Goal: Task Accomplishment & Management: Complete application form

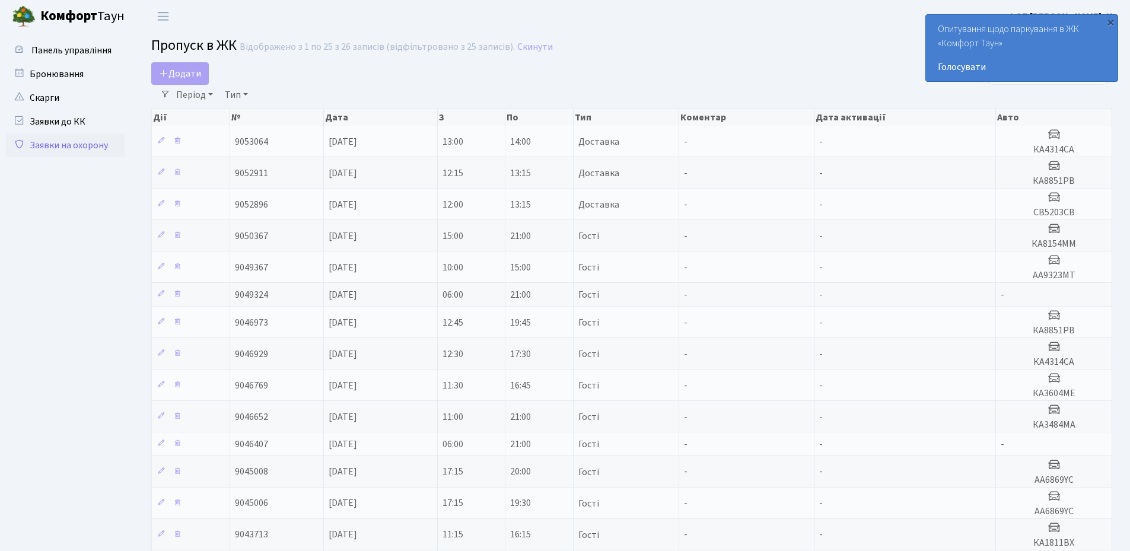
select select "25"
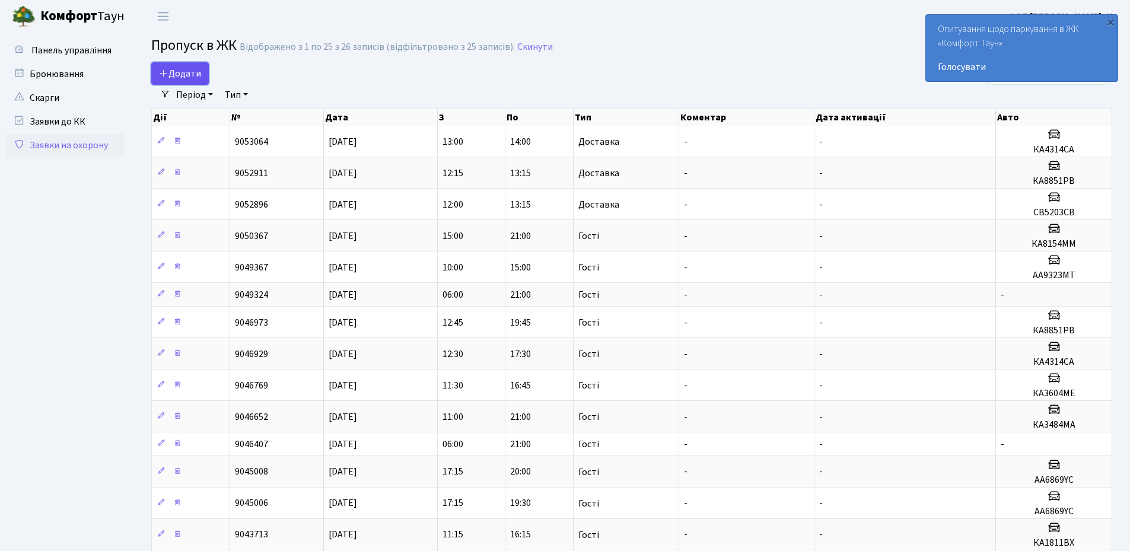
click at [177, 73] on span "Додати" at bounding box center [180, 73] width 42 height 13
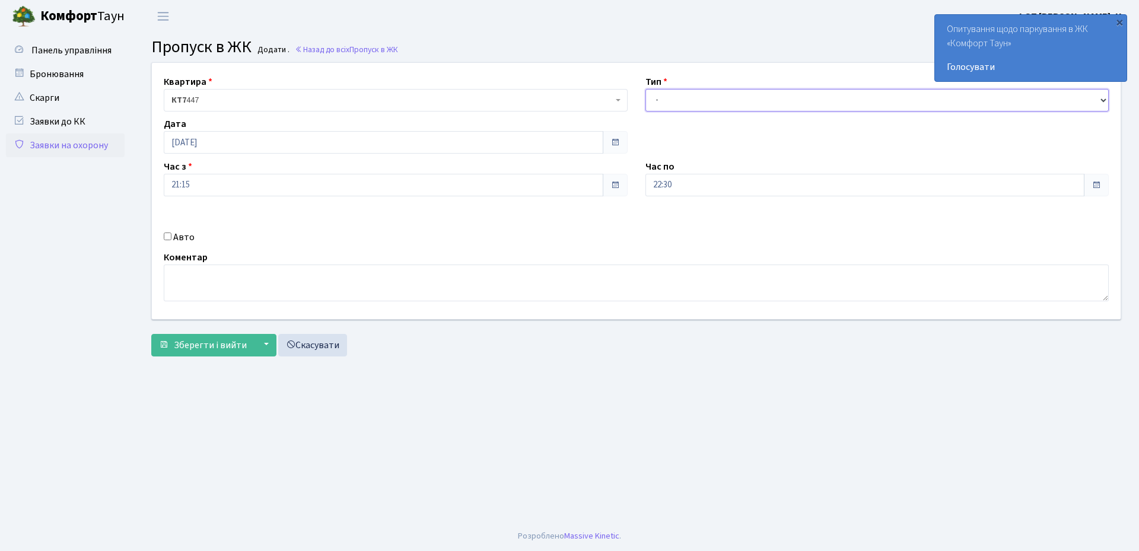
click at [711, 103] on select "- Доставка Таксі Гості Сервіс" at bounding box center [877, 100] width 464 height 23
select select "3"
click at [645, 89] on select "- Доставка Таксі Гості Сервіс" at bounding box center [877, 100] width 464 height 23
click at [241, 141] on input "[DATE]" at bounding box center [383, 142] width 439 height 23
click at [230, 219] on td "9" at bounding box center [229, 220] width 18 height 18
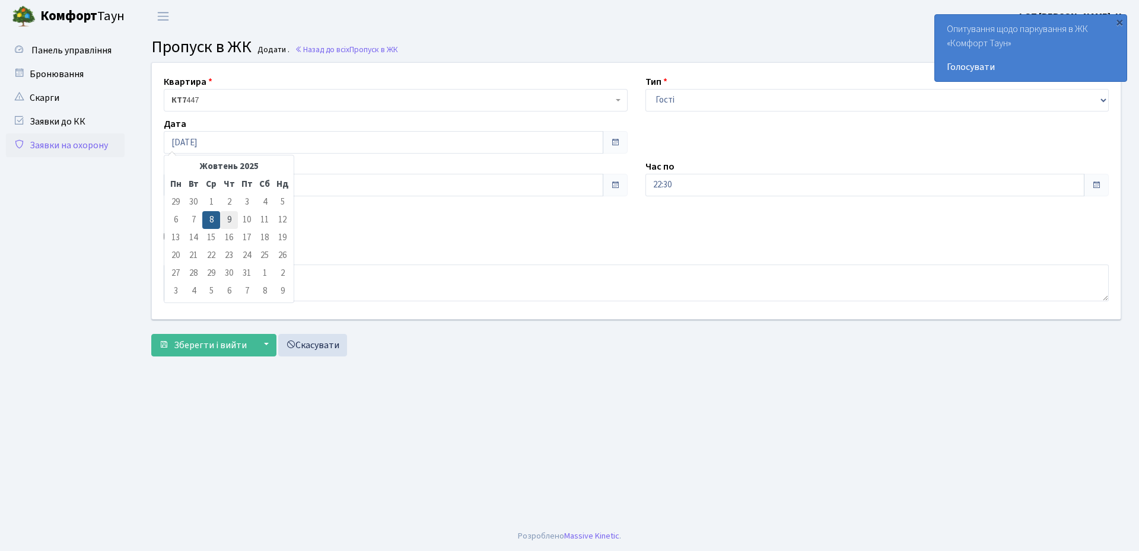
type input "[DATE]"
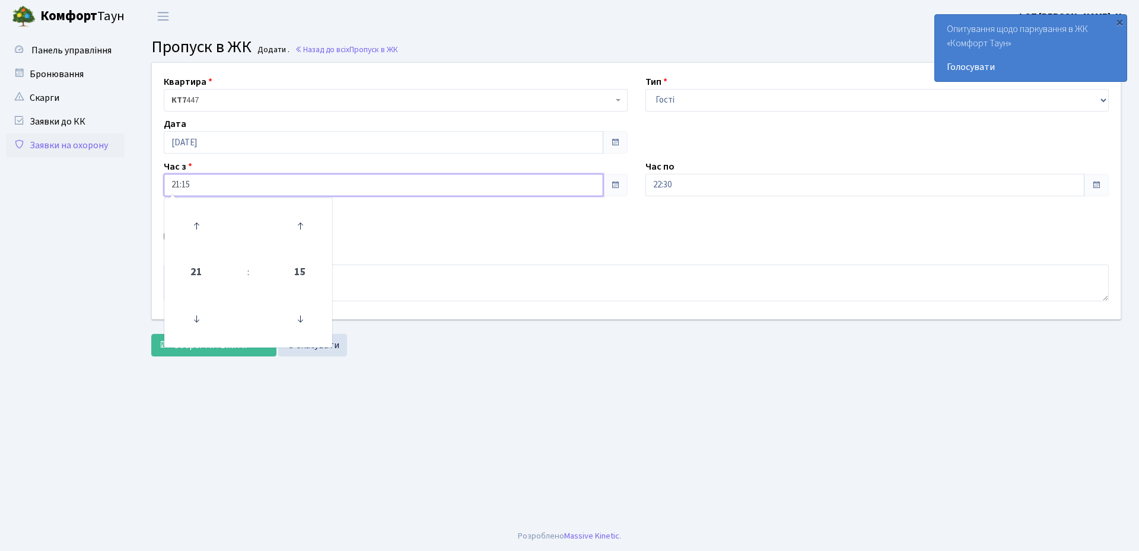
click at [235, 184] on input "21:15" at bounding box center [383, 185] width 439 height 23
click at [196, 317] on icon at bounding box center [196, 319] width 32 height 32
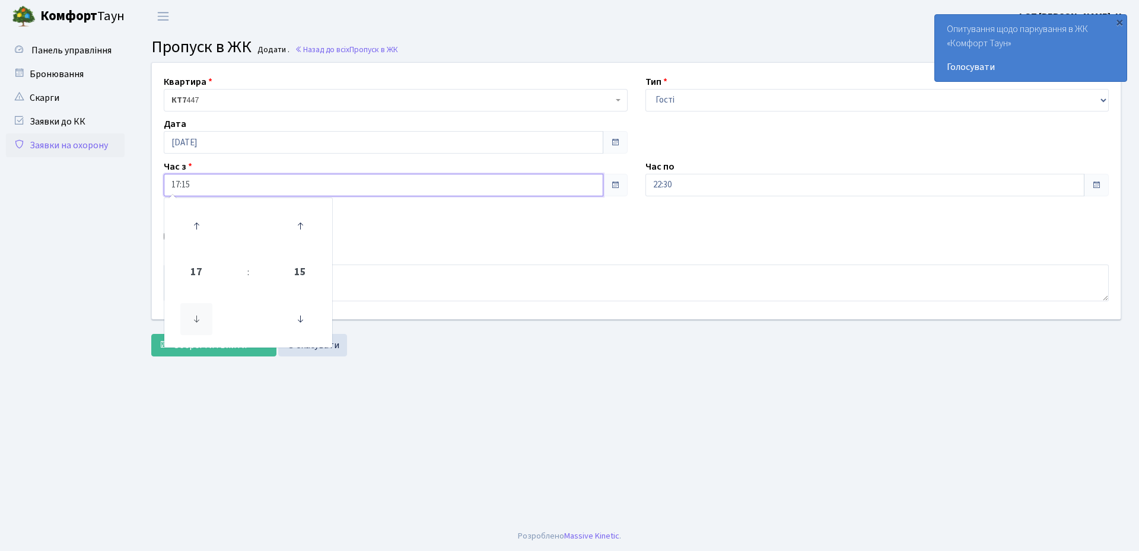
click at [196, 317] on icon at bounding box center [196, 319] width 32 height 32
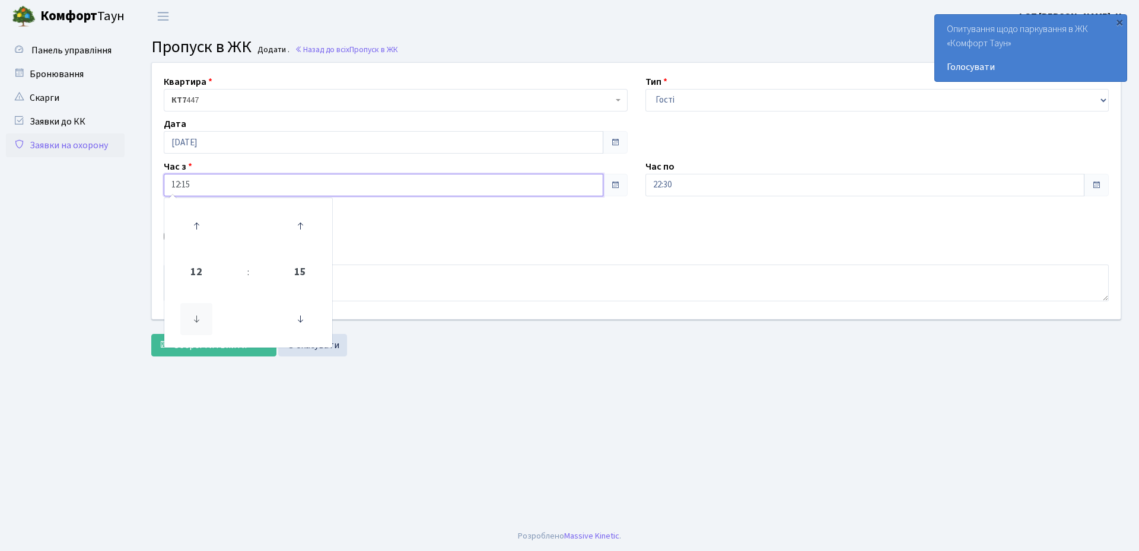
click at [196, 317] on icon at bounding box center [196, 319] width 32 height 32
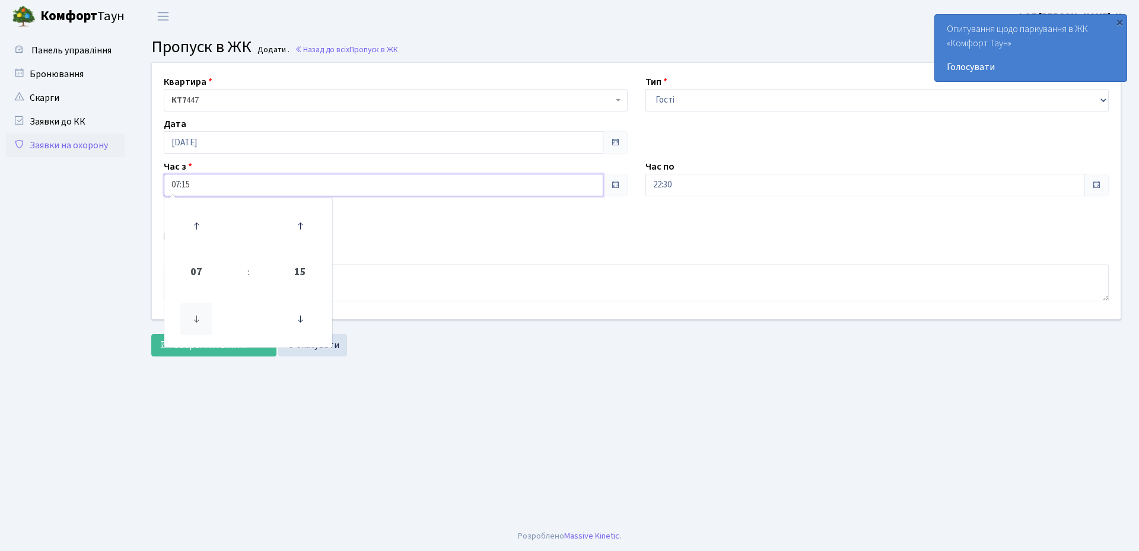
click at [196, 317] on icon at bounding box center [196, 319] width 32 height 32
click at [297, 322] on icon at bounding box center [300, 319] width 32 height 32
click at [301, 225] on icon at bounding box center [300, 226] width 32 height 32
type input "06:00"
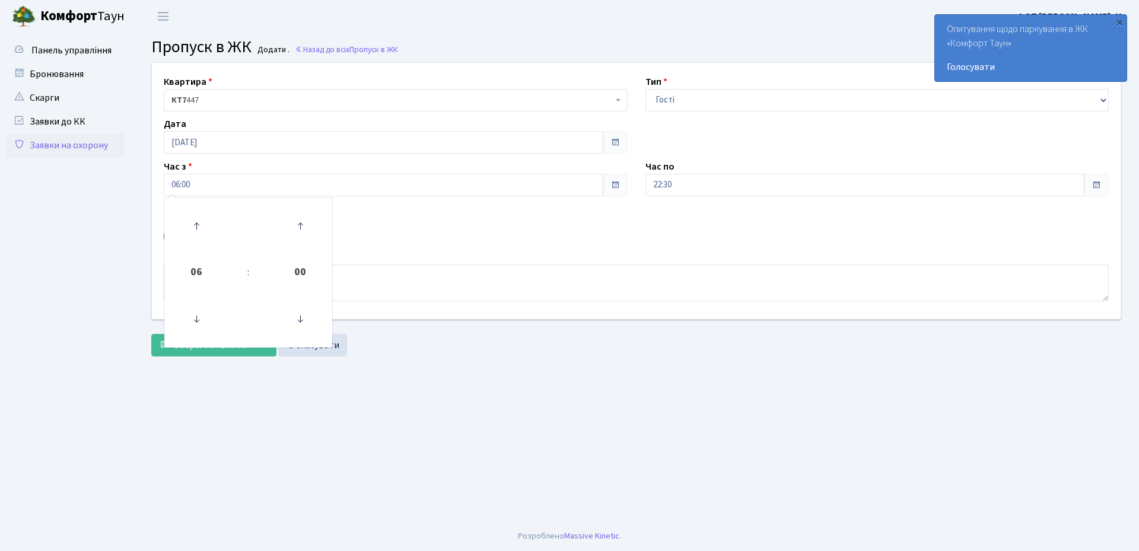
click at [482, 230] on div "Авто" at bounding box center [396, 237] width 482 height 14
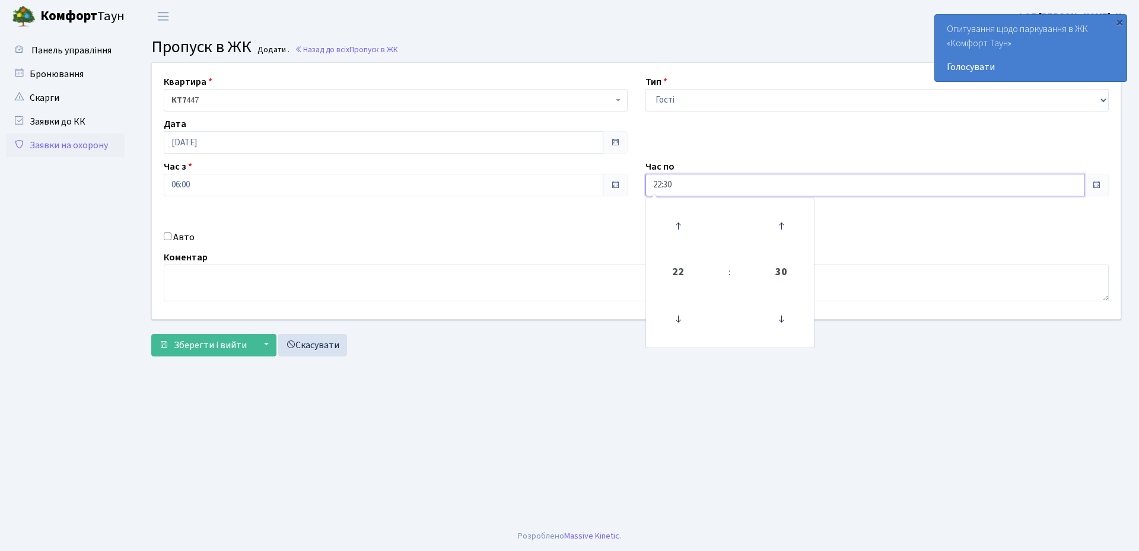
click at [716, 180] on input "22:30" at bounding box center [864, 185] width 439 height 23
click at [672, 318] on icon at bounding box center [678, 319] width 32 height 32
type input "20:30"
click at [598, 225] on div "Квартира <b>КТ7</b>&nbsp;&nbsp;&nbsp;447 КТ7 447 Тип - Доставка Таксі Гості Сер…" at bounding box center [636, 191] width 986 height 256
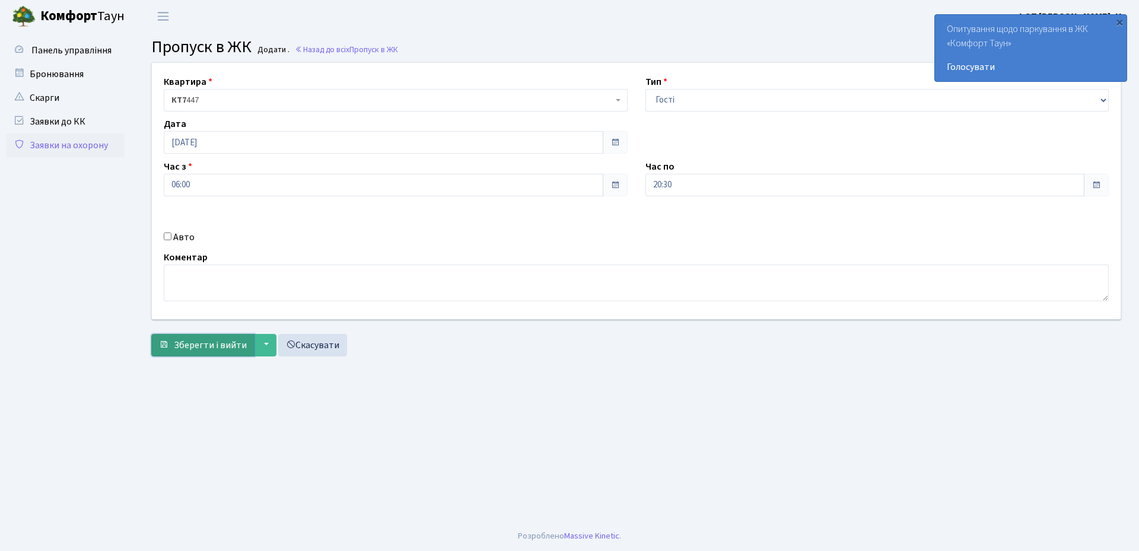
click at [213, 349] on span "Зберегти і вийти" at bounding box center [210, 345] width 73 height 13
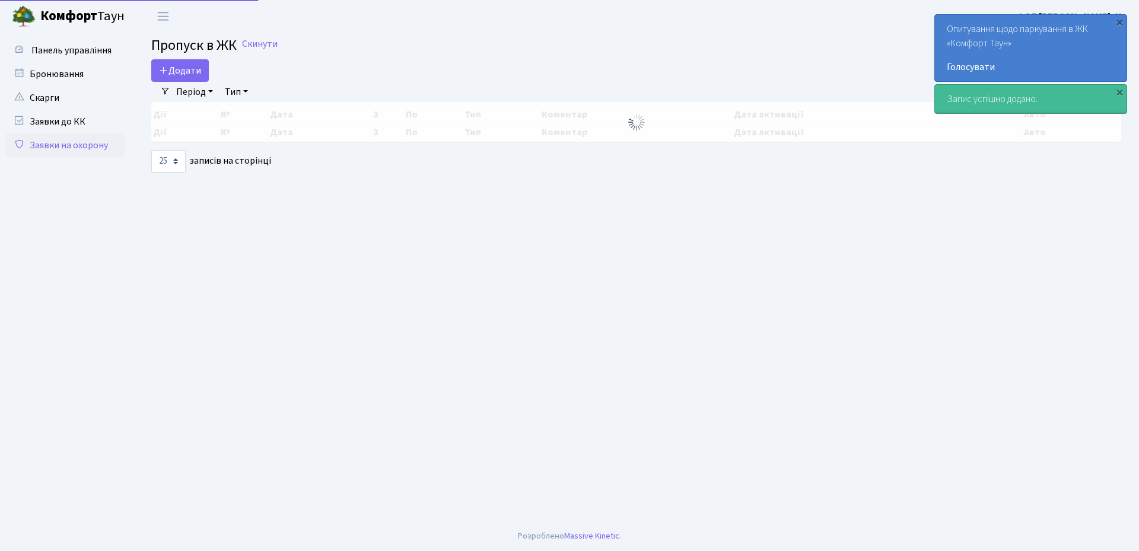
select select "25"
